Goal: Complete application form: Complete application form

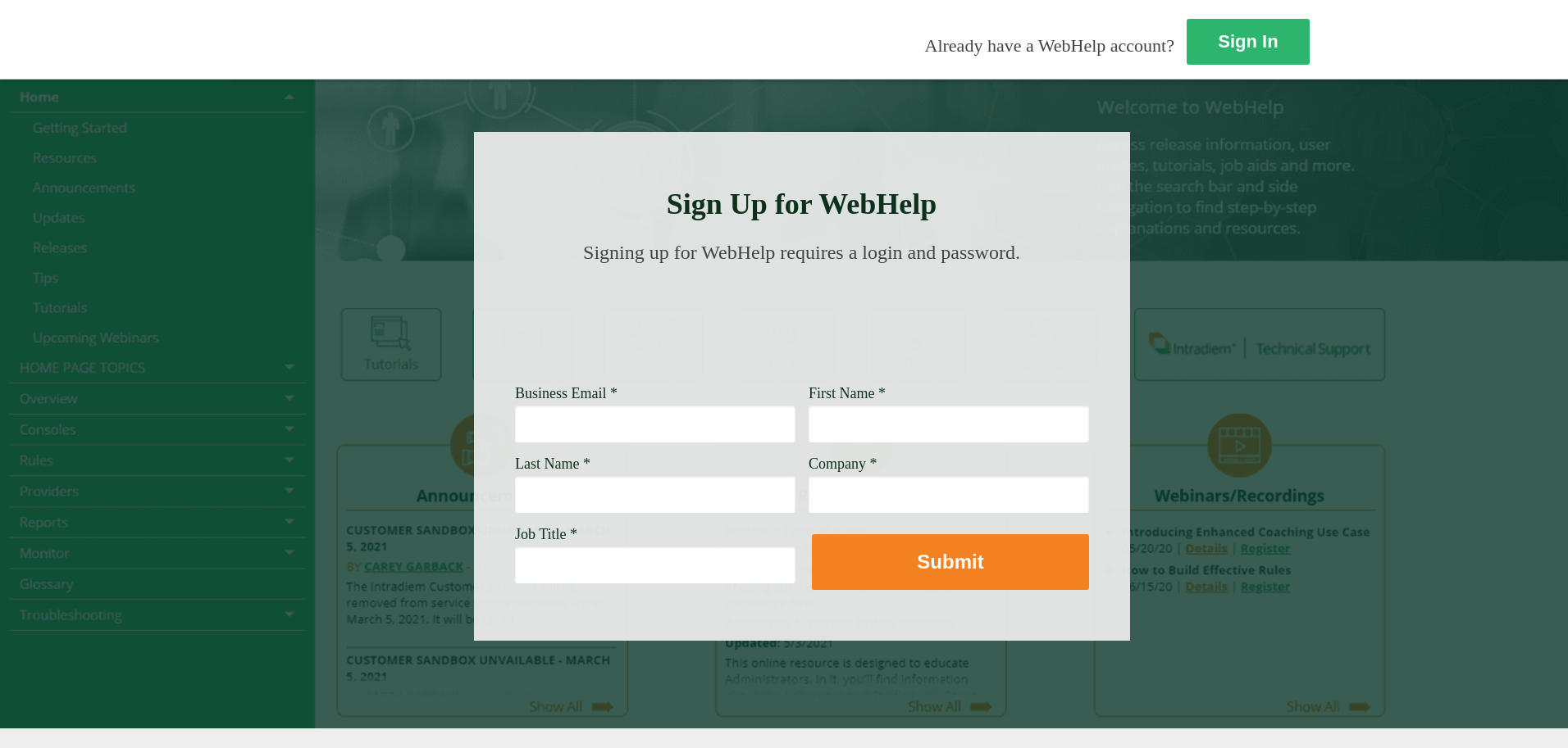
click at [515, 425] on input "Business Email *" at bounding box center [655, 423] width 280 height 37
type input "[PERSON_NAME][EMAIL_ADDRESS][PERSON_NAME][DOMAIN_NAME]"
click at [808, 431] on input "First Name *" at bounding box center [948, 423] width 280 height 37
type input "[PERSON_NAME]"
click at [515, 498] on input "Last Name *" at bounding box center [655, 493] width 280 height 37
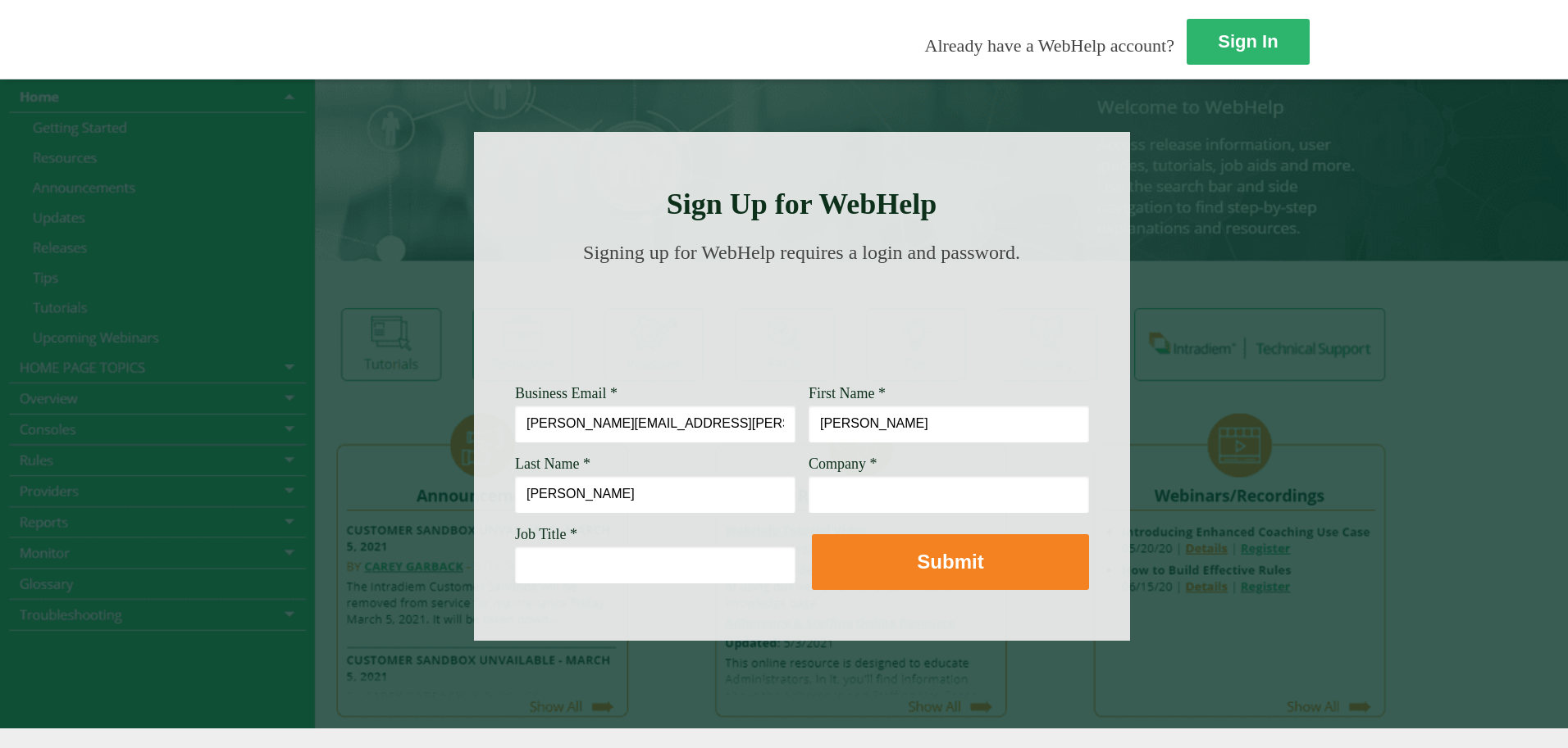
type input "[PERSON_NAME]"
click at [808, 498] on input "Company *" at bounding box center [948, 493] width 280 height 37
type input "[PERSON_NAME] Fargo"
click at [515, 563] on input "Job Title *" at bounding box center [655, 564] width 280 height 37
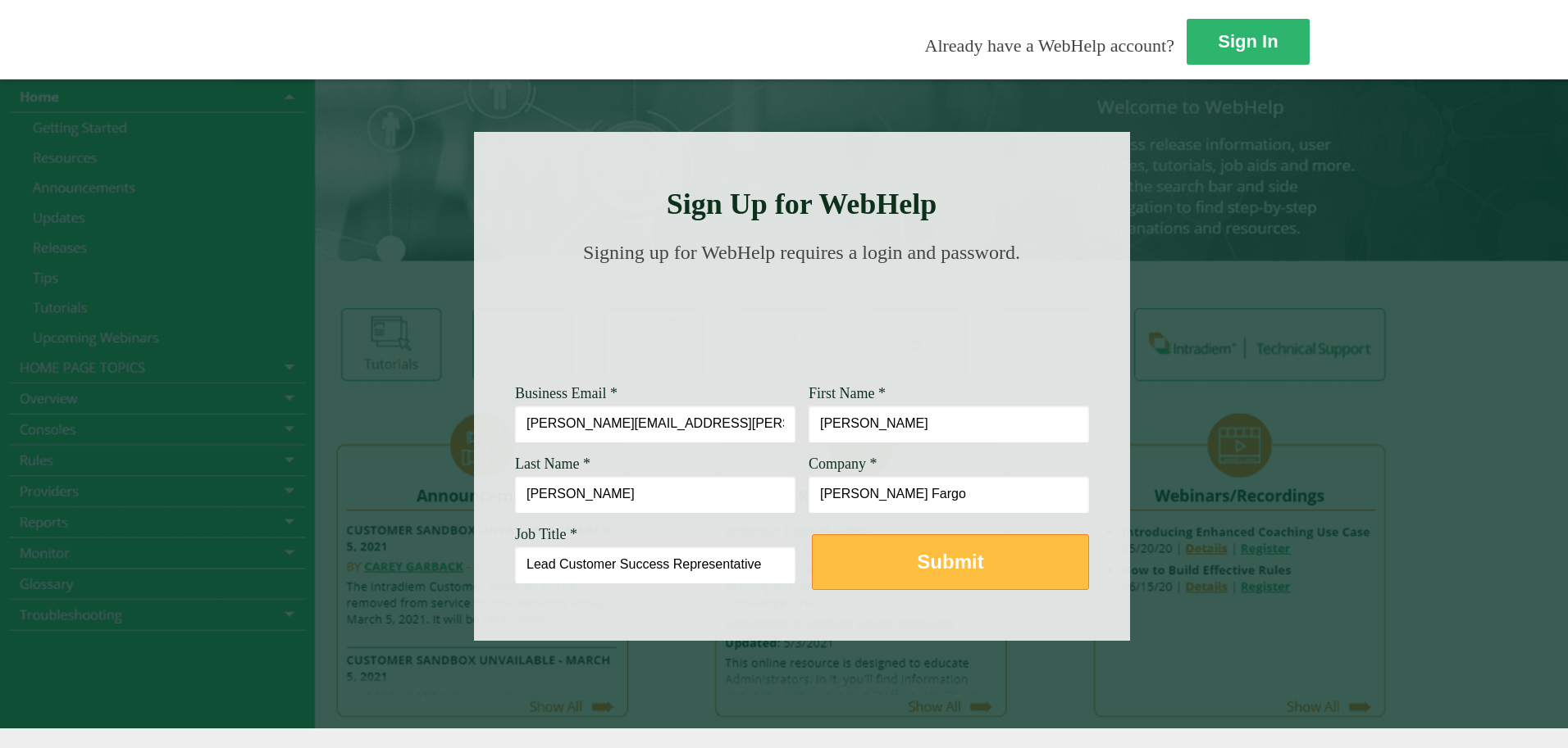
type input "Lead Customer Success Representative"
click at [812, 576] on button "Submit" at bounding box center [951, 563] width 278 height 55
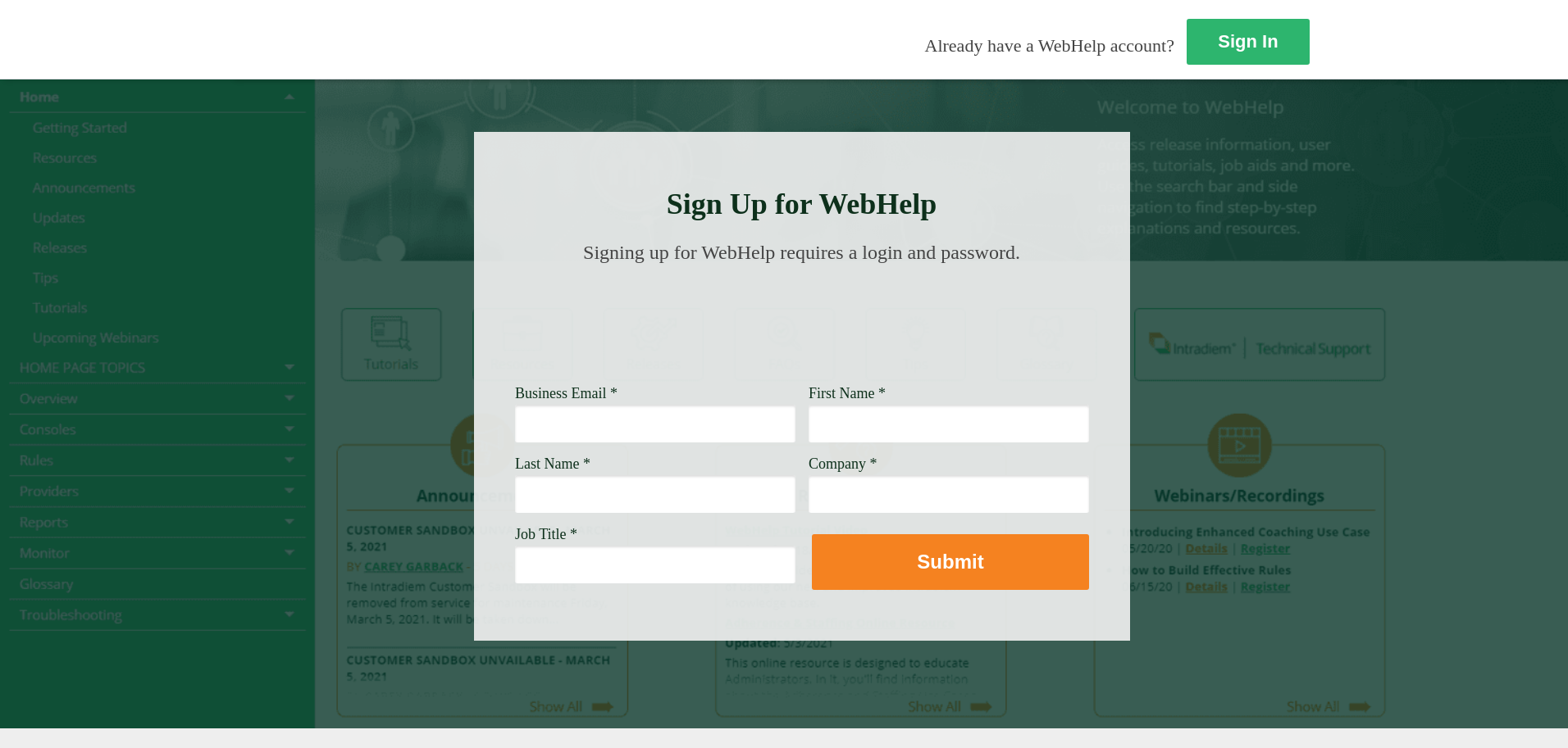
click at [515, 430] on input "Business Email *" at bounding box center [655, 423] width 280 height 37
type input "[PERSON_NAME][EMAIL_ADDRESS][PERSON_NAME][DOMAIN_NAME]"
type input "[PERSON_NAME]"
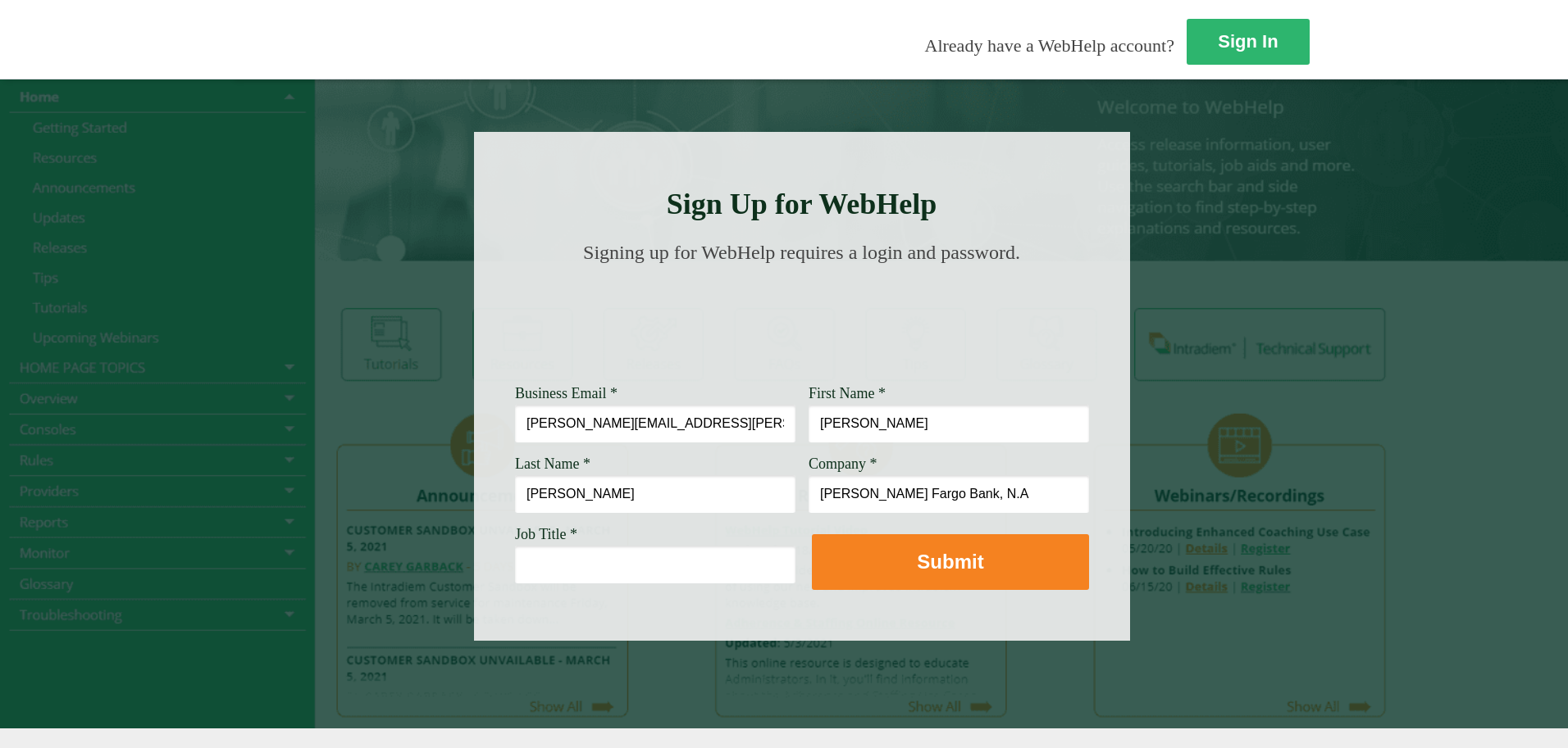
type input "[PERSON_NAME] Fargo Bank, N.A"
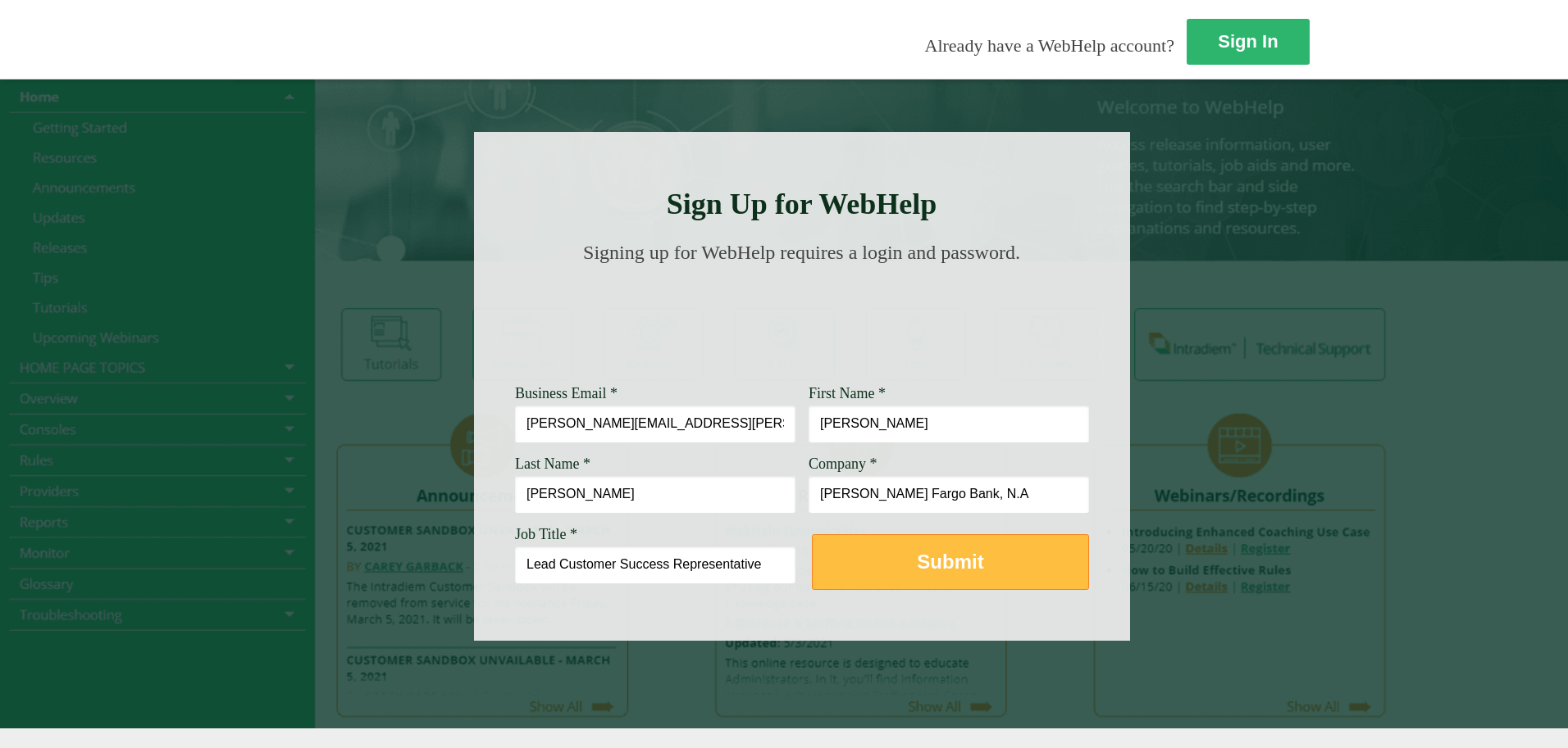
type input "Lead Customer Success Representative"
click at [917, 571] on strong "Submit" at bounding box center [950, 562] width 67 height 23
